Goal: Consume media (video, audio)

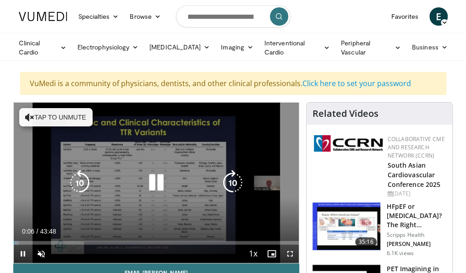
click at [155, 205] on div "10 seconds Tap to unmute" at bounding box center [156, 183] width 285 height 160
click at [153, 179] on icon "Video Player" at bounding box center [156, 183] width 26 height 26
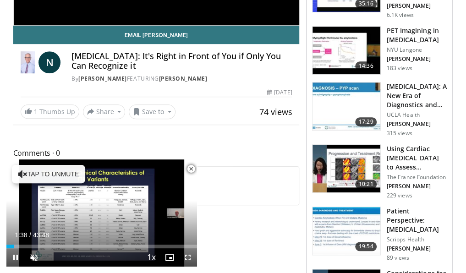
scroll to position [256, 0]
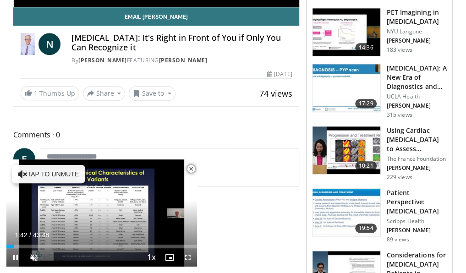
click at [190, 167] on span "Video Player" at bounding box center [191, 169] width 18 height 18
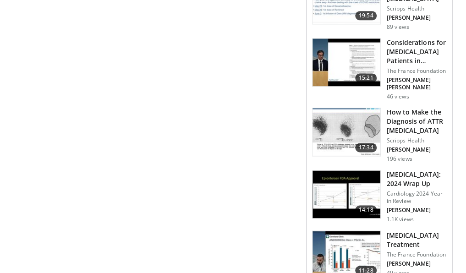
scroll to position [476, 0]
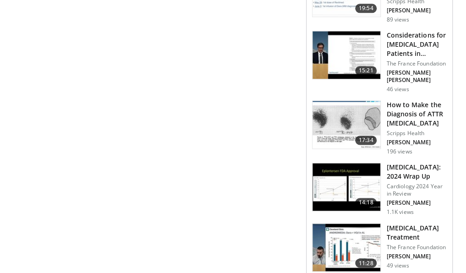
click at [342, 115] on img at bounding box center [346, 125] width 68 height 48
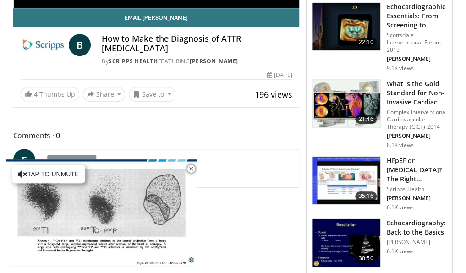
scroll to position [256, 0]
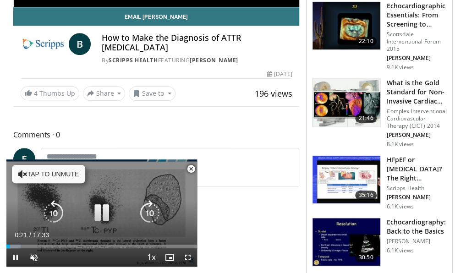
click at [36, 171] on button "Tap to unmute" at bounding box center [48, 174] width 73 height 18
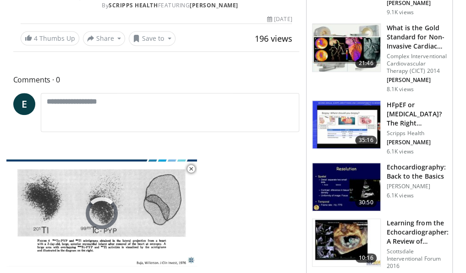
scroll to position [293, 0]
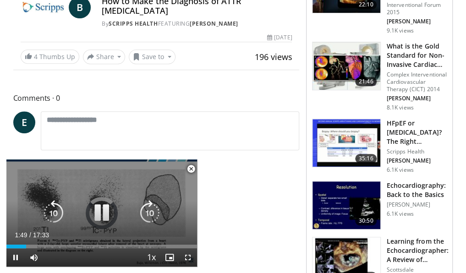
click at [67, 201] on div "10 seconds Tap to unmute" at bounding box center [101, 212] width 190 height 107
click at [103, 213] on icon "Video Player" at bounding box center [102, 213] width 26 height 26
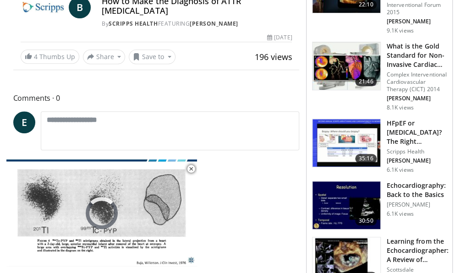
click at [103, 213] on div "10 seconds Tap to unmute" at bounding box center [101, 212] width 190 height 107
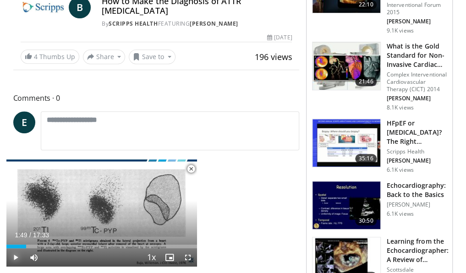
click at [15, 255] on span "Video Player" at bounding box center [15, 257] width 18 height 18
